Goal: Information Seeking & Learning: Learn about a topic

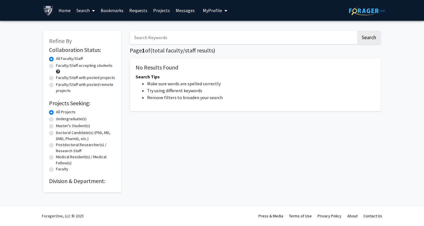
click at [98, 69] on label "Faculty/Staff accepting students" at bounding box center [84, 66] width 57 height 6
click at [60, 66] on input "Faculty/Staff accepting students" at bounding box center [58, 65] width 4 height 4
radio input "true"
click at [74, 121] on label "Undergraduate(s)" at bounding box center [71, 119] width 31 height 6
click at [60, 120] on input "Undergraduate(s)" at bounding box center [58, 118] width 4 height 4
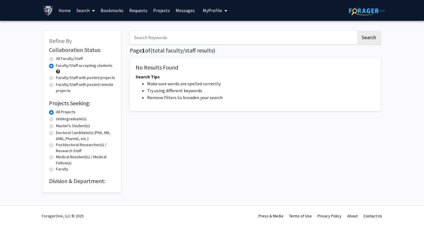
radio input "true"
click at [376, 42] on button "Search" at bounding box center [369, 37] width 24 height 13
radio input "true"
click at [72, 59] on label "All Faculty/Staff" at bounding box center [69, 59] width 27 height 6
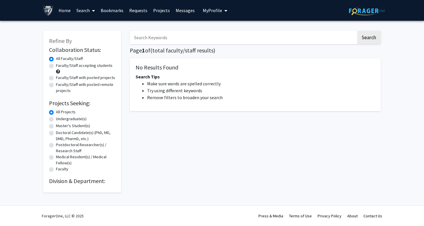
click at [60, 59] on input "All Faculty/Staff" at bounding box center [58, 58] width 4 height 4
click at [374, 39] on button "Search" at bounding box center [369, 37] width 24 height 13
click at [93, 70] on div "Faculty/Staff accepting students" at bounding box center [82, 69] width 66 height 12
click at [92, 66] on label "Faculty/Staff accepting students" at bounding box center [84, 66] width 57 height 6
click at [60, 66] on input "Faculty/Staff accepting students" at bounding box center [58, 65] width 4 height 4
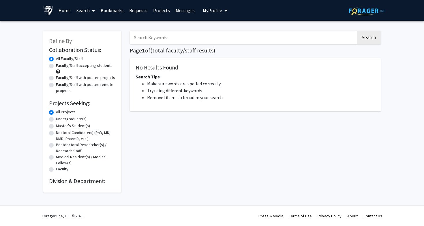
radio input "true"
click at [75, 138] on label "Doctoral Candidate(s) (PhD, MD, DMD, PharmD, etc.)" at bounding box center [85, 136] width 59 height 12
click at [60, 134] on input "Doctoral Candidate(s) (PhD, MD, DMD, PharmD, etc.)" at bounding box center [58, 132] width 4 height 4
radio input "true"
click at [63, 11] on link "Home" at bounding box center [65, 10] width 18 height 20
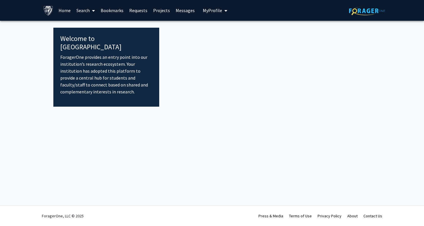
click at [63, 11] on link "Home" at bounding box center [65, 10] width 18 height 20
click at [90, 13] on span at bounding box center [92, 11] width 5 height 20
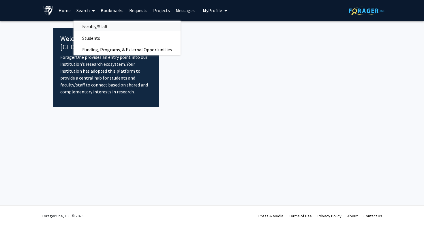
click at [96, 27] on span "Faculty/Staff" at bounding box center [95, 27] width 42 height 12
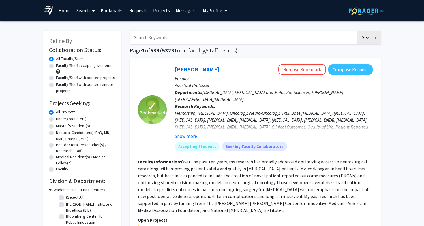
click at [68, 67] on label "Faculty/Staff accepting students" at bounding box center [84, 66] width 57 height 6
click at [60, 66] on input "Faculty/Staff accepting students" at bounding box center [58, 65] width 4 height 4
radio input "true"
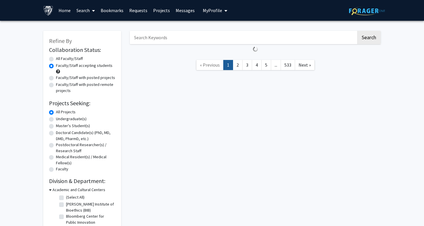
click at [66, 119] on label "Undergraduate(s)" at bounding box center [71, 119] width 31 height 6
click at [60, 119] on input "Undergraduate(s)" at bounding box center [58, 118] width 4 height 4
radio input "true"
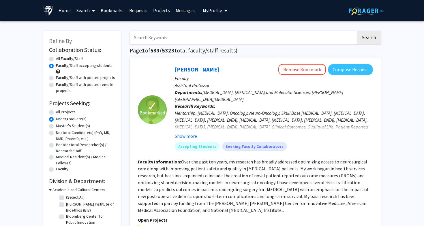
click at [66, 119] on label "Undergraduate(s)" at bounding box center [71, 119] width 31 height 6
click at [60, 119] on input "Undergraduate(s)" at bounding box center [58, 118] width 4 height 4
click at [67, 126] on label "Master's Student(s)" at bounding box center [73, 126] width 34 height 6
click at [60, 126] on input "Master's Student(s)" at bounding box center [58, 125] width 4 height 4
radio input "true"
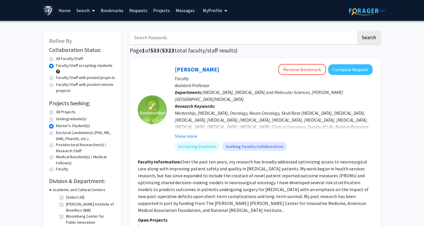
click at [66, 117] on label "Undergraduate(s)" at bounding box center [71, 119] width 31 height 6
click at [60, 117] on input "Undergraduate(s)" at bounding box center [58, 118] width 4 height 4
radio input "true"
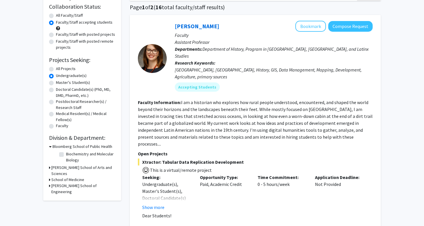
scroll to position [90, 0]
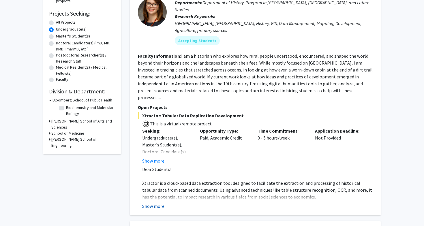
click at [156, 203] on button "Show more" at bounding box center [153, 206] width 22 height 7
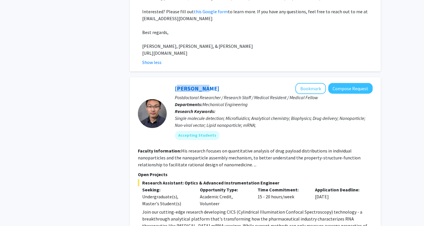
scroll to position [393, 0]
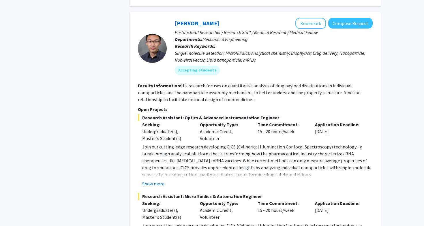
scroll to position [464, 0]
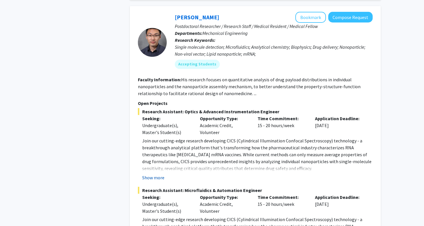
click at [153, 174] on button "Show more" at bounding box center [153, 177] width 22 height 7
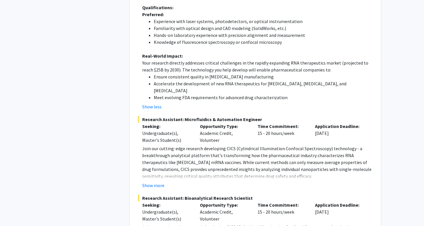
scroll to position [729, 0]
click at [159, 182] on button "Show more" at bounding box center [153, 185] width 22 height 7
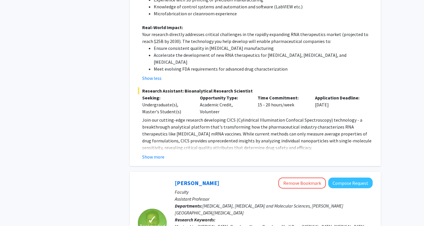
scroll to position [1049, 0]
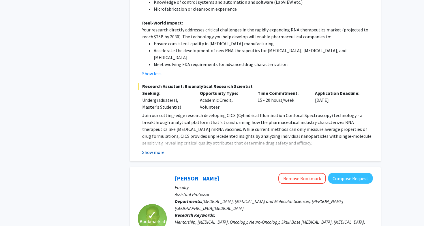
click at [153, 149] on button "Show more" at bounding box center [153, 152] width 22 height 7
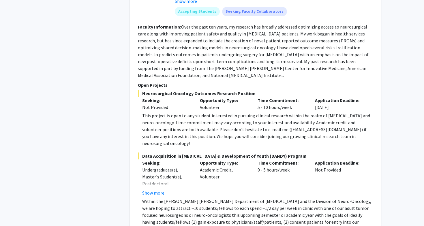
scroll to position [1514, 0]
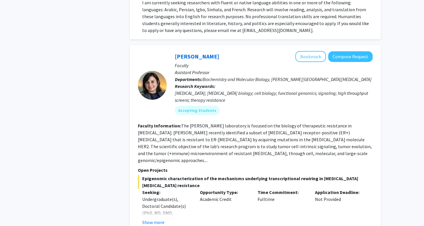
scroll to position [2035, 0]
click at [146, 219] on button "Show more" at bounding box center [153, 222] width 22 height 7
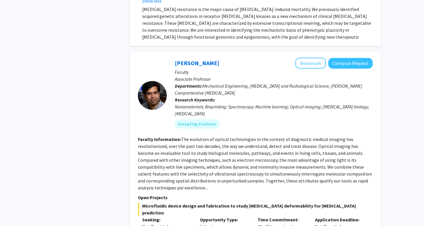
scroll to position [2298, 0]
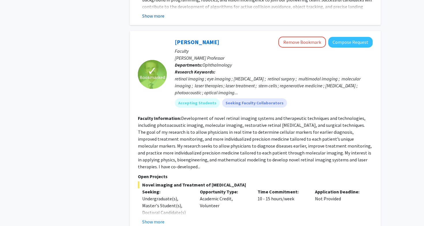
scroll to position [2716, 0]
click at [152, 219] on button "Show more" at bounding box center [153, 222] width 22 height 7
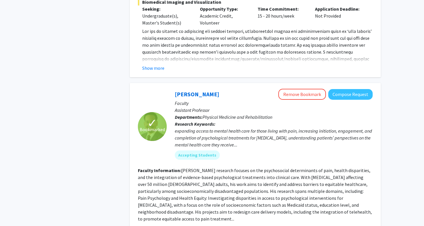
scroll to position [3189, 0]
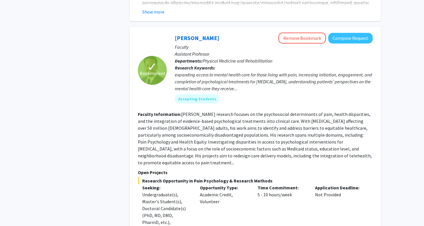
scroll to position [3244, 0]
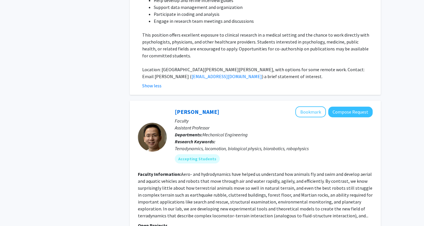
scroll to position [3573, 0]
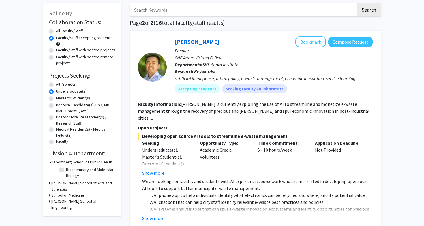
scroll to position [29, 0]
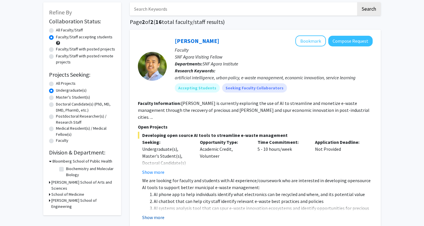
click at [160, 214] on button "Show more" at bounding box center [153, 217] width 22 height 7
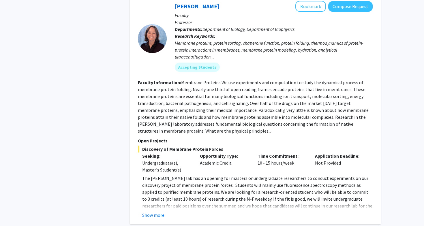
scroll to position [304, 0]
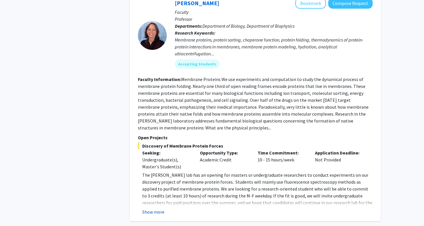
click at [154, 209] on button "Show more" at bounding box center [153, 212] width 22 height 7
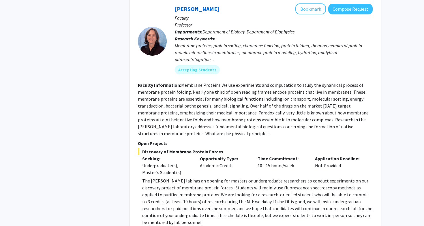
scroll to position [295, 0]
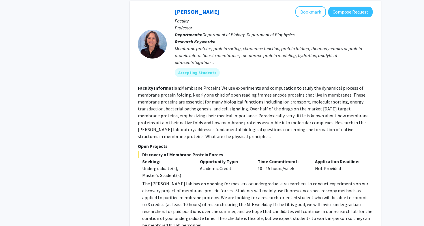
drag, startPoint x: 147, startPoint y: 208, endPoint x: 151, endPoint y: 201, distance: 7.4
click at [147, 207] on p "The [PERSON_NAME] lab has an opening for masters or undergraduate researchers t…" at bounding box center [257, 204] width 231 height 48
click at [236, 109] on fg-read-more "Membrane Proteins We use experiments and computation to study the dynamical pro…" at bounding box center [253, 112] width 231 height 54
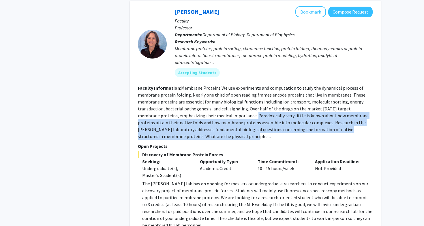
drag, startPoint x: 234, startPoint y: 109, endPoint x: 308, endPoint y: 130, distance: 77.4
click at [308, 130] on section "Faculty Information: Membrane Proteins We use experiments and computation to st…" at bounding box center [255, 112] width 235 height 55
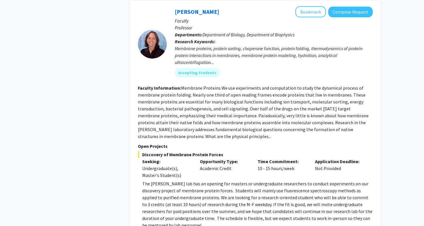
click at [279, 143] on p "Open Projects" at bounding box center [255, 146] width 235 height 7
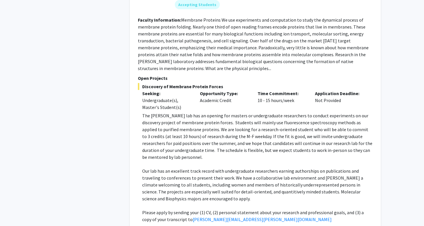
scroll to position [362, 0]
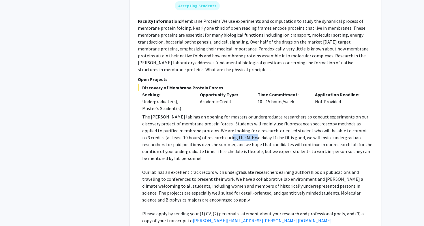
drag, startPoint x: 197, startPoint y: 133, endPoint x: 222, endPoint y: 131, distance: 24.9
click at [222, 131] on p "The [PERSON_NAME] lab has an opening for masters or undergraduate researchers t…" at bounding box center [257, 137] width 231 height 48
click at [235, 127] on p "The [PERSON_NAME] lab has an opening for masters or undergraduate researchers t…" at bounding box center [257, 137] width 231 height 48
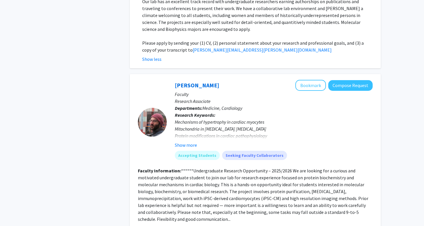
scroll to position [534, 0]
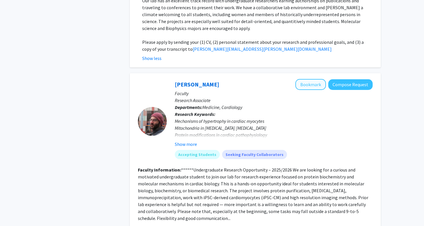
click at [316, 79] on button "Bookmark" at bounding box center [310, 84] width 31 height 11
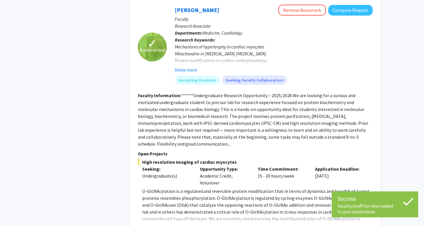
scroll to position [609, 0]
click at [156, 224] on button "Show more" at bounding box center [153, 227] width 22 height 7
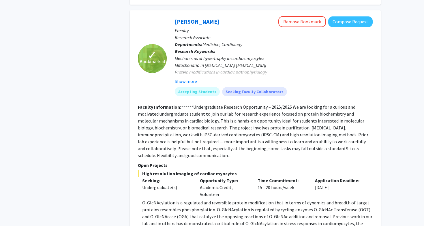
scroll to position [596, 0]
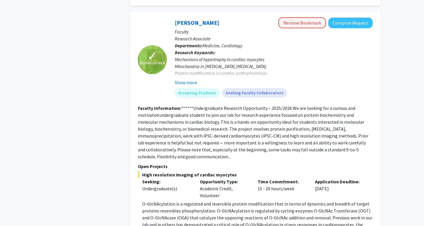
click at [304, 17] on button "Remove Bookmark" at bounding box center [302, 22] width 48 height 11
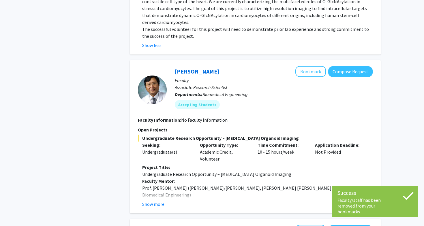
scroll to position [827, 0]
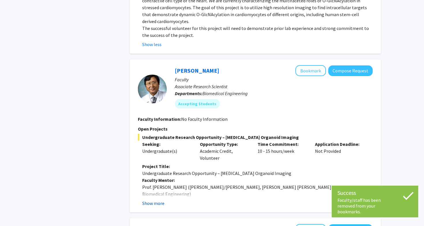
click at [163, 200] on button "Show more" at bounding box center [153, 203] width 22 height 7
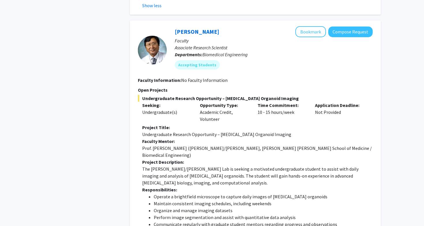
scroll to position [864, 0]
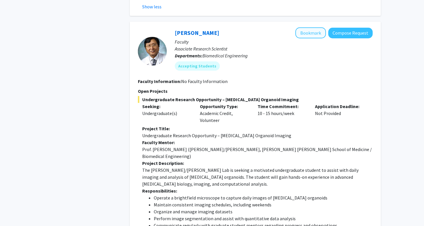
click at [310, 27] on button "Bookmark" at bounding box center [310, 32] width 31 height 11
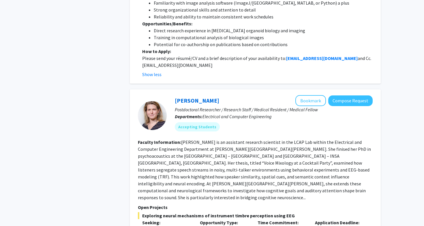
scroll to position [1145, 0]
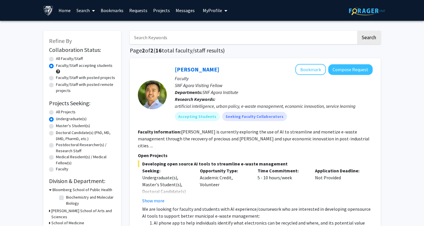
scroll to position [0, 0]
click at [68, 79] on label "Faculty/Staff with posted projects" at bounding box center [85, 78] width 59 height 6
click at [60, 78] on input "Faculty/Staff with posted projects" at bounding box center [58, 77] width 4 height 4
radio input "true"
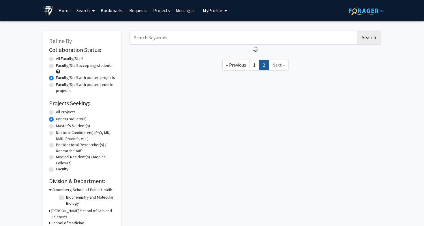
click at [74, 57] on label "All Faculty/Staff" at bounding box center [69, 59] width 27 height 6
click at [60, 57] on input "All Faculty/Staff" at bounding box center [58, 58] width 4 height 4
radio input "true"
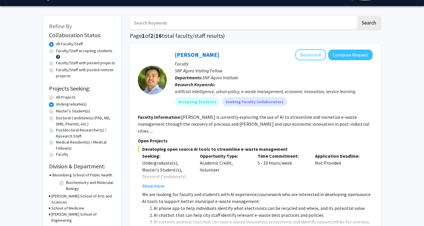
scroll to position [21, 0]
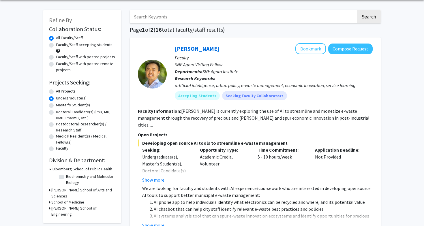
click at [69, 94] on label "All Projects" at bounding box center [66, 91] width 20 height 6
click at [60, 92] on input "All Projects" at bounding box center [58, 90] width 4 height 4
radio input "true"
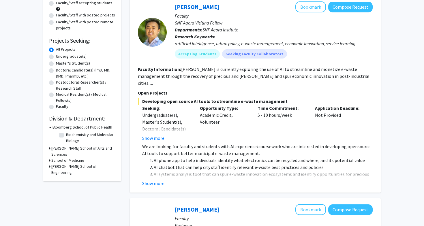
scroll to position [62, 0]
click at [93, 127] on h3 "Bloomberg School of Public Health" at bounding box center [83, 128] width 60 height 6
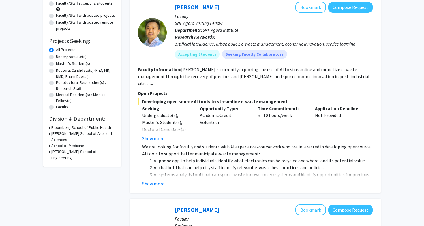
click at [90, 135] on h3 "[PERSON_NAME] School of Arts and Sciences" at bounding box center [83, 137] width 64 height 12
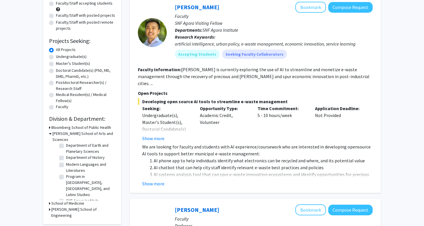
scroll to position [46, 0]
click at [68, 201] on h3 "School of Medicine" at bounding box center [67, 204] width 33 height 6
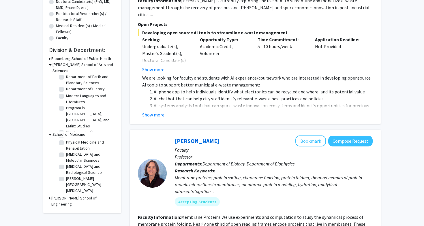
scroll to position [41, 0]
click at [104, 60] on h3 "Bloomberg School of Public Health" at bounding box center [81, 59] width 60 height 6
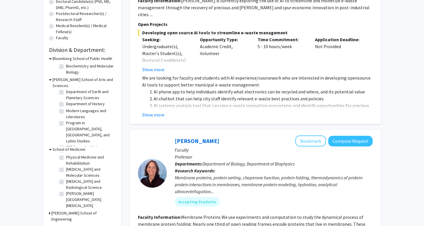
click at [90, 82] on h3 "[PERSON_NAME] School of Arts and Sciences" at bounding box center [84, 83] width 63 height 12
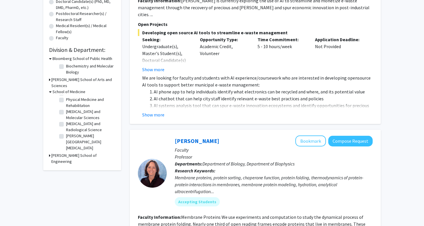
click at [95, 58] on h3 "Bloomberg School of Public Health" at bounding box center [83, 59] width 60 height 6
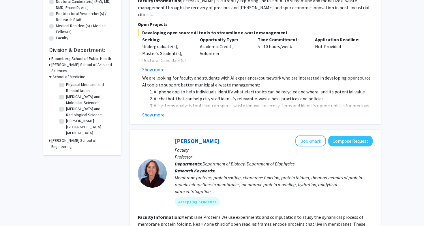
click at [78, 74] on h3 "School of Medicine" at bounding box center [69, 77] width 33 height 6
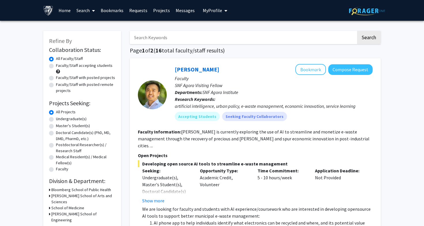
scroll to position [0, 0]
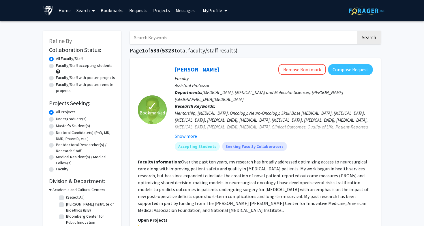
click at [72, 79] on label "Faculty/Staff with posted projects" at bounding box center [85, 78] width 59 height 6
click at [60, 78] on input "Faculty/Staff with posted projects" at bounding box center [58, 77] width 4 height 4
radio input "true"
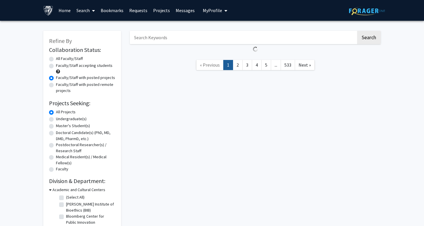
click at [88, 66] on label "Faculty/Staff accepting students" at bounding box center [84, 66] width 57 height 6
click at [60, 66] on input "Faculty/Staff accepting students" at bounding box center [58, 65] width 4 height 4
radio input "true"
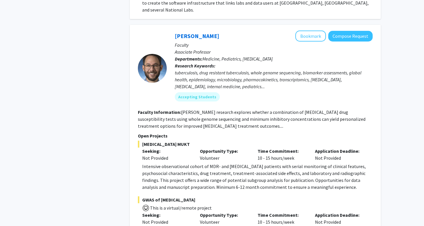
scroll to position [687, 0]
click at [307, 31] on button "Bookmark" at bounding box center [310, 36] width 31 height 11
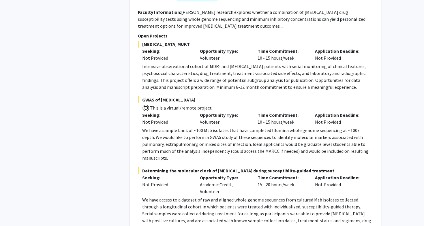
scroll to position [791, 0]
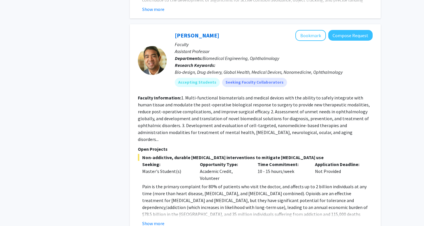
scroll to position [1613, 0]
click at [158, 220] on button "Show more" at bounding box center [153, 223] width 22 height 7
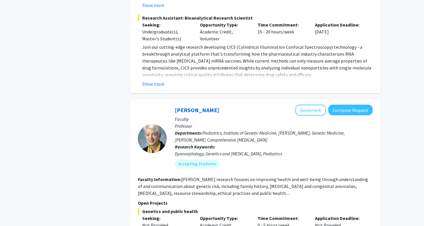
scroll to position [2553, 0]
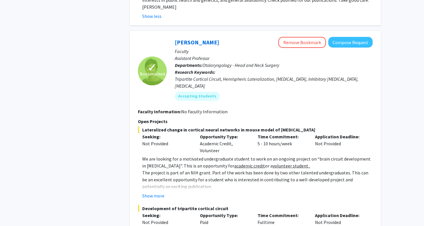
scroll to position [2830, 0]
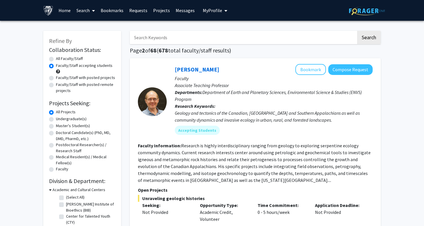
click at [97, 87] on label "Faculty/Staff with posted remote projects" at bounding box center [85, 88] width 59 height 12
click at [60, 85] on input "Faculty/Staff with posted remote projects" at bounding box center [58, 84] width 4 height 4
radio input "true"
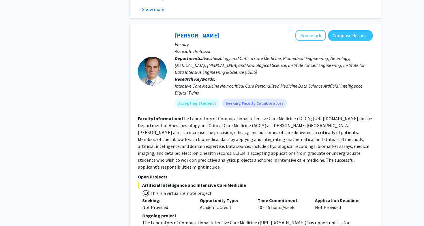
scroll to position [2025, 0]
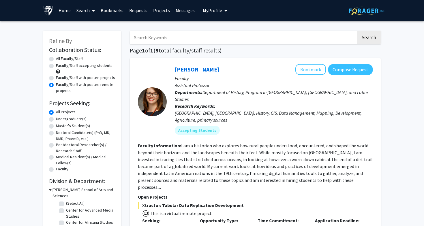
scroll to position [0, 0]
